Goal: Information Seeking & Learning: Get advice/opinions

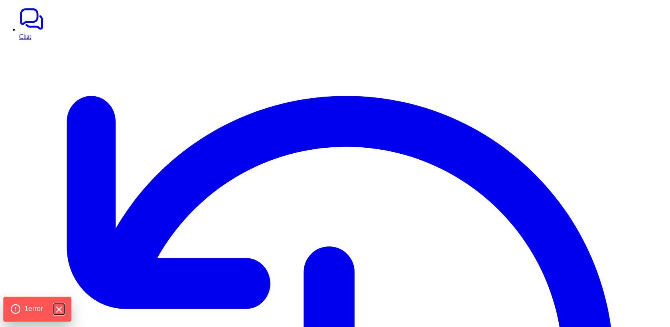
click at [63, 310] on icon "Hide Errors" at bounding box center [58, 309] width 10 height 10
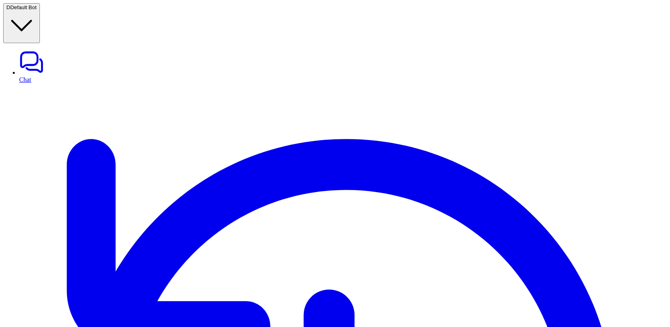
type textarea "**********"
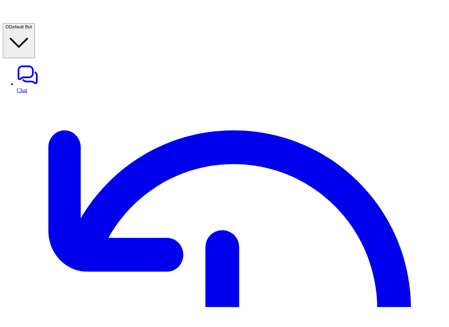
scroll to position [0, 109]
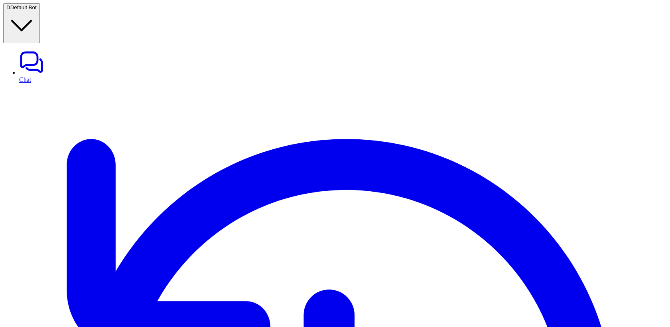
drag, startPoint x: 612, startPoint y: 111, endPoint x: 637, endPoint y: 111, distance: 25.1
